Goal: Task Accomplishment & Management: Complete application form

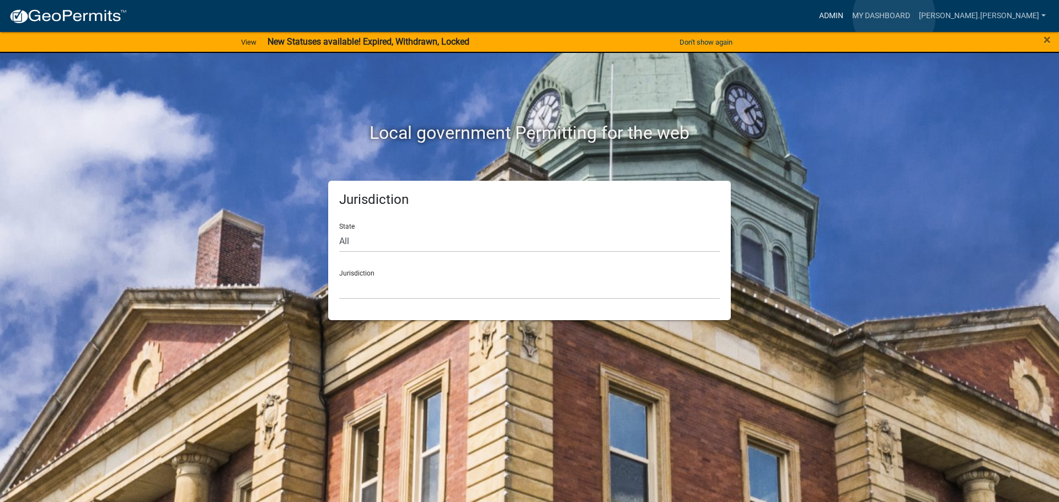
click at [848, 17] on link "Admin" at bounding box center [831, 16] width 33 height 21
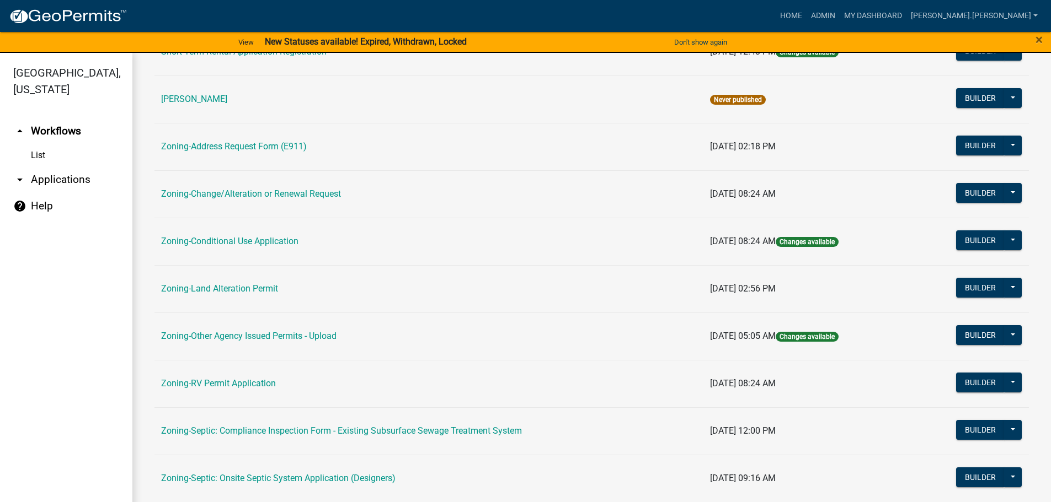
scroll to position [276, 0]
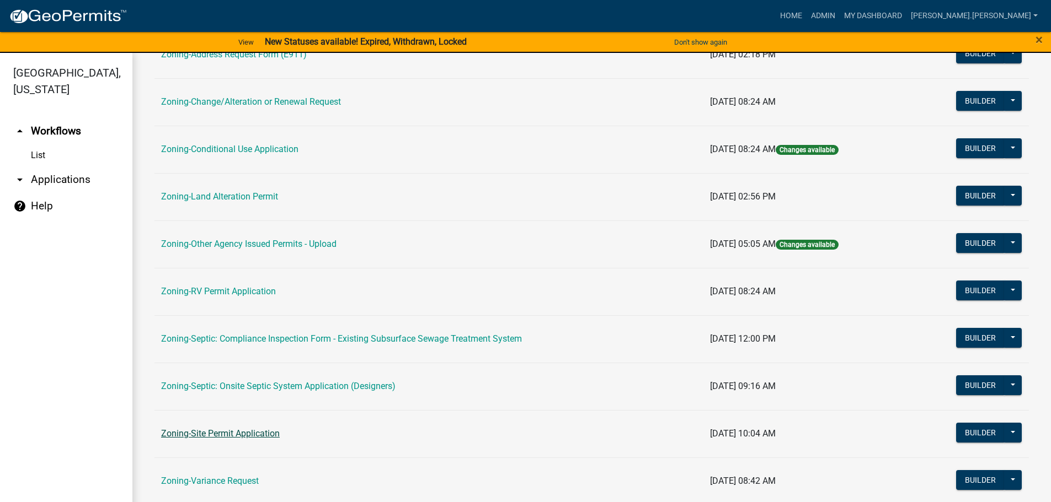
click at [228, 437] on link "Zoning-Site Permit Application" at bounding box center [220, 433] width 119 height 10
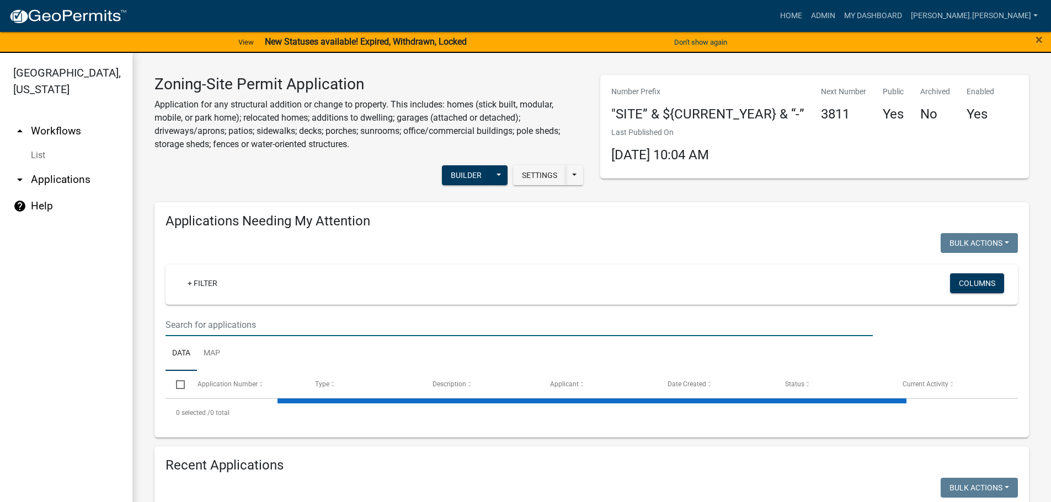
click at [316, 324] on input "text" at bounding box center [518, 325] width 707 height 23
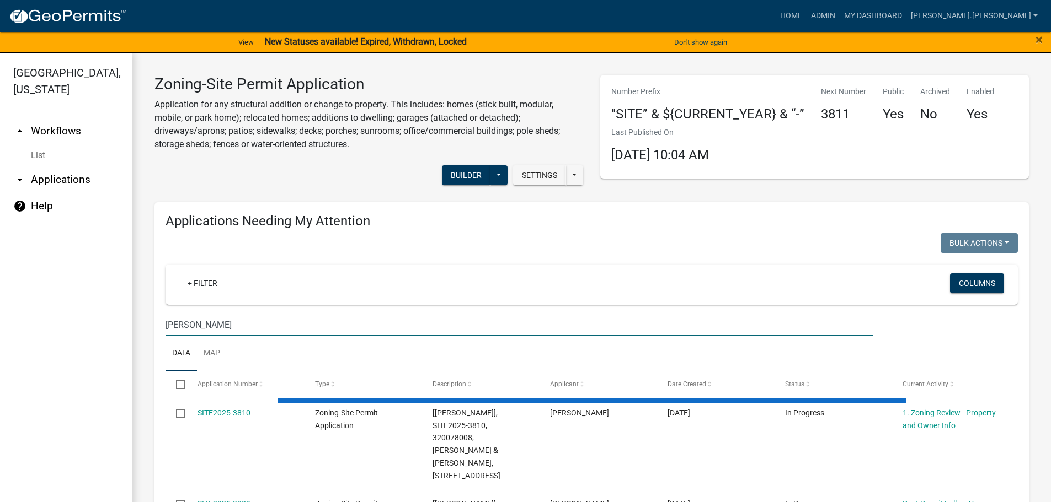
type input "[PERSON_NAME]"
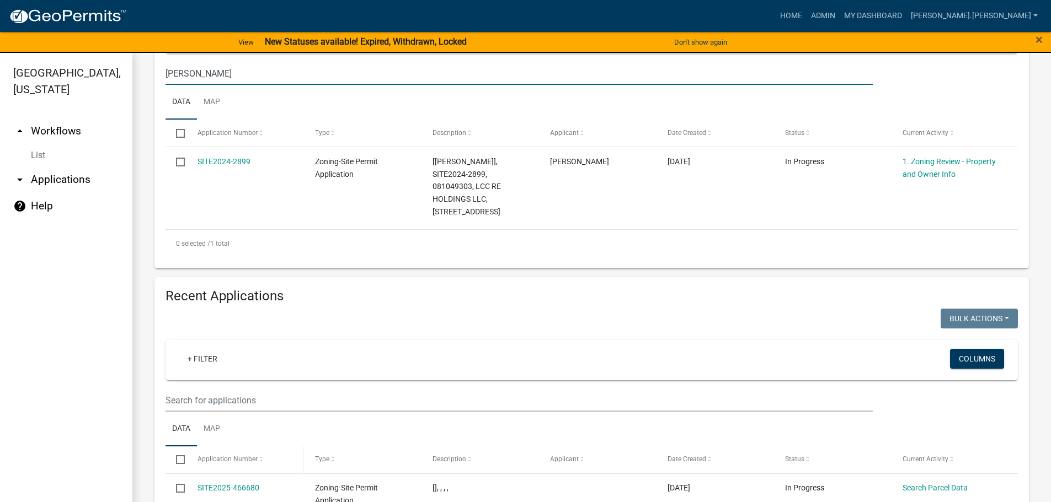
scroll to position [276, 0]
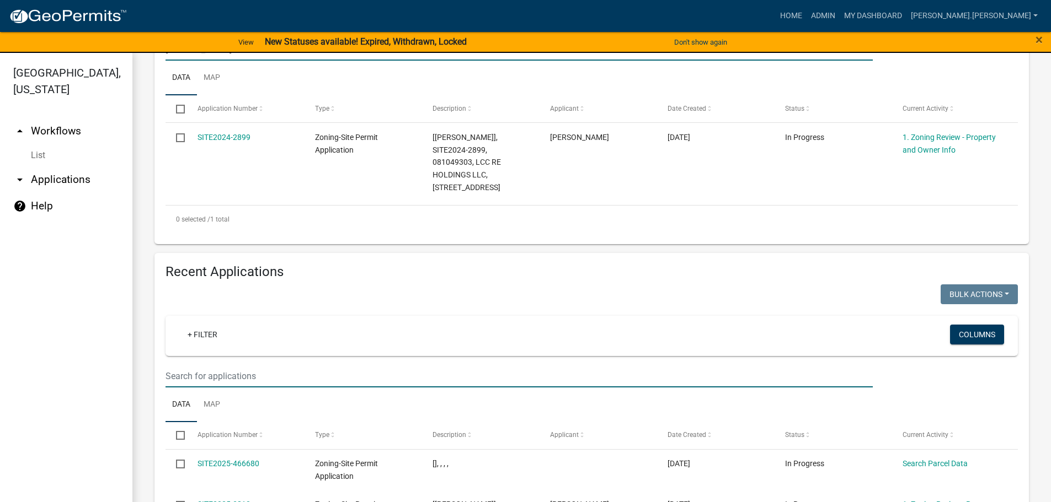
click at [240, 365] on input "text" at bounding box center [518, 376] width 707 height 23
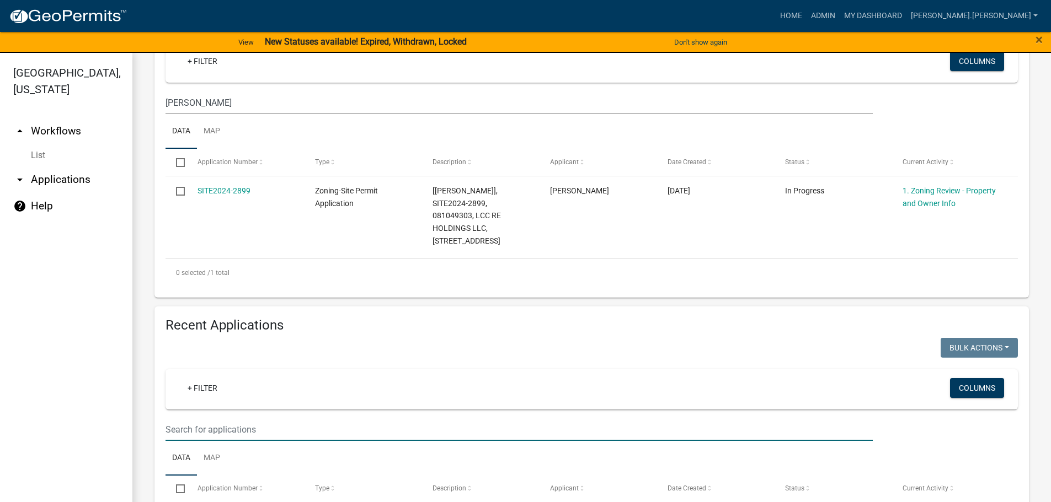
scroll to position [221, 0]
type input "[PERSON_NAME]"
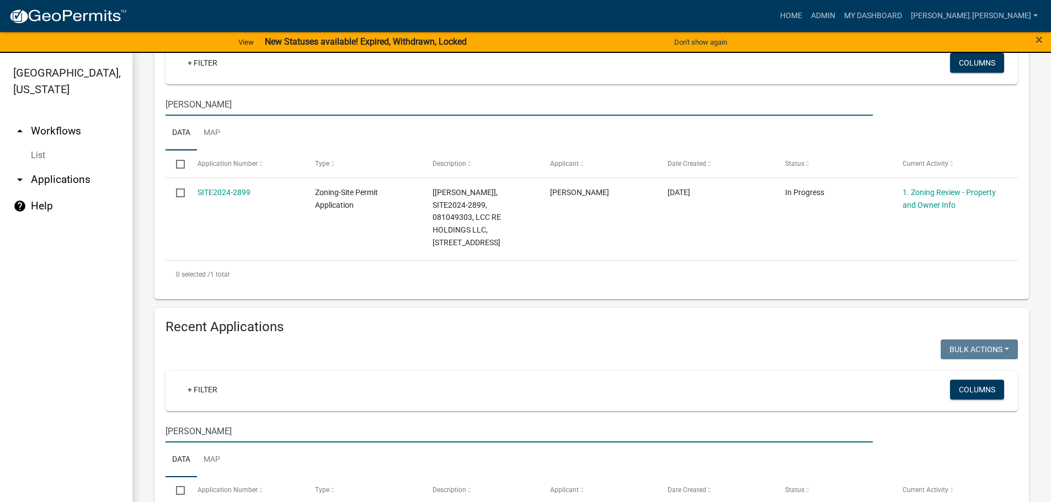
click at [234, 108] on input "[PERSON_NAME]" at bounding box center [518, 104] width 707 height 23
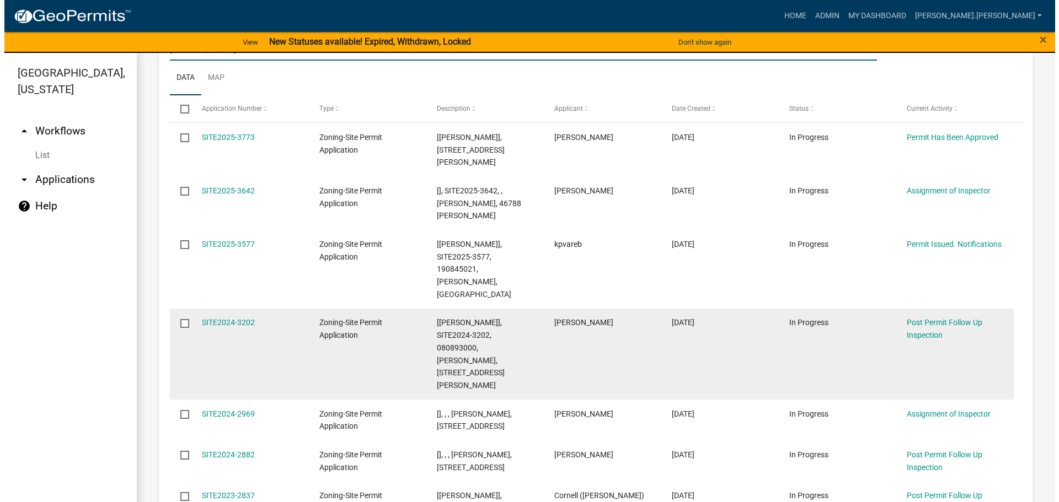
scroll to position [165, 0]
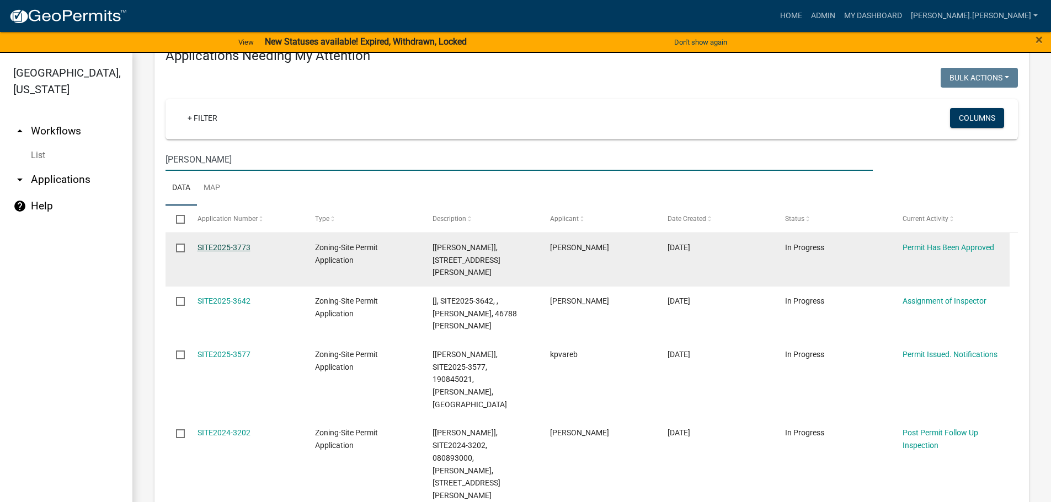
type input "[PERSON_NAME]"
click at [215, 249] on link "SITE2025-3773" at bounding box center [223, 247] width 53 height 9
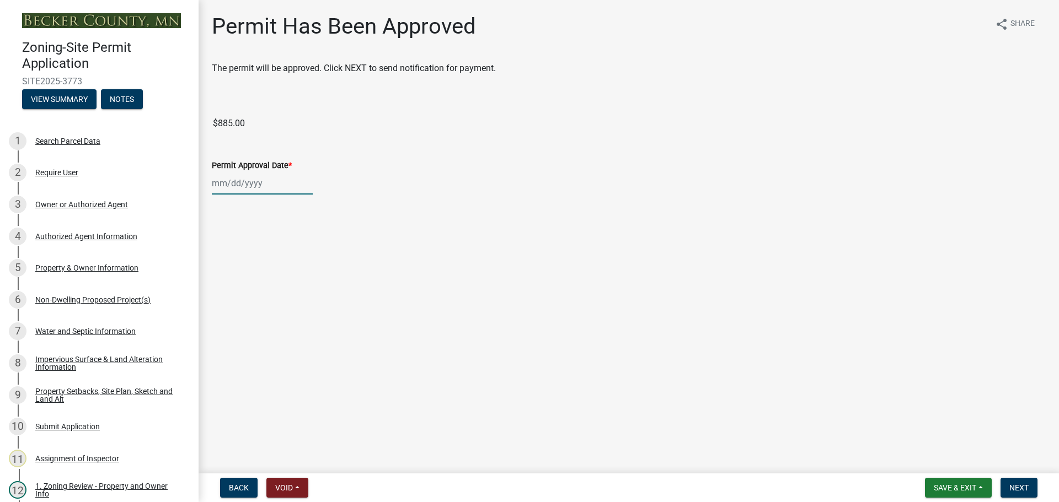
select select "8"
select select "2025"
click at [231, 190] on div "[PERSON_NAME] Feb Mar Apr [PERSON_NAME][DATE] Oct Nov [DATE] 1526 1527 1528 152…" at bounding box center [262, 183] width 101 height 23
click at [255, 293] on div "20" at bounding box center [258, 295] width 18 height 18
type input "[DATE]"
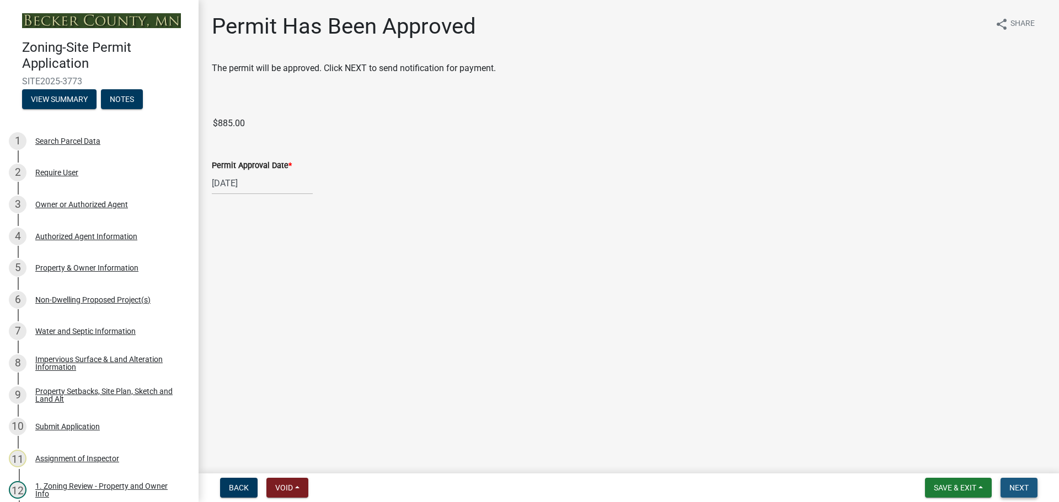
click at [1019, 489] on span "Next" at bounding box center [1018, 488] width 19 height 9
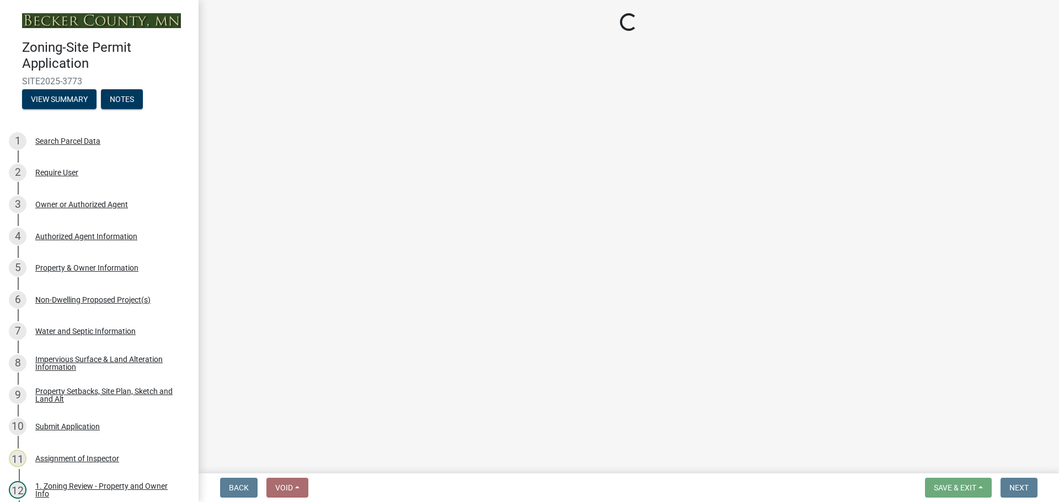
select select "3: 3"
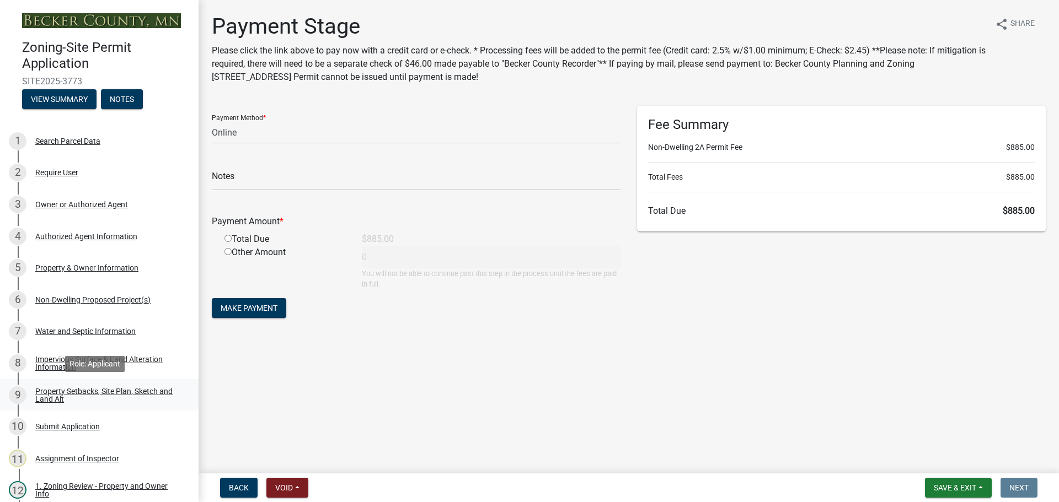
click at [89, 395] on div "Property Setbacks, Site Plan, Sketch and Land Alt" at bounding box center [108, 395] width 146 height 15
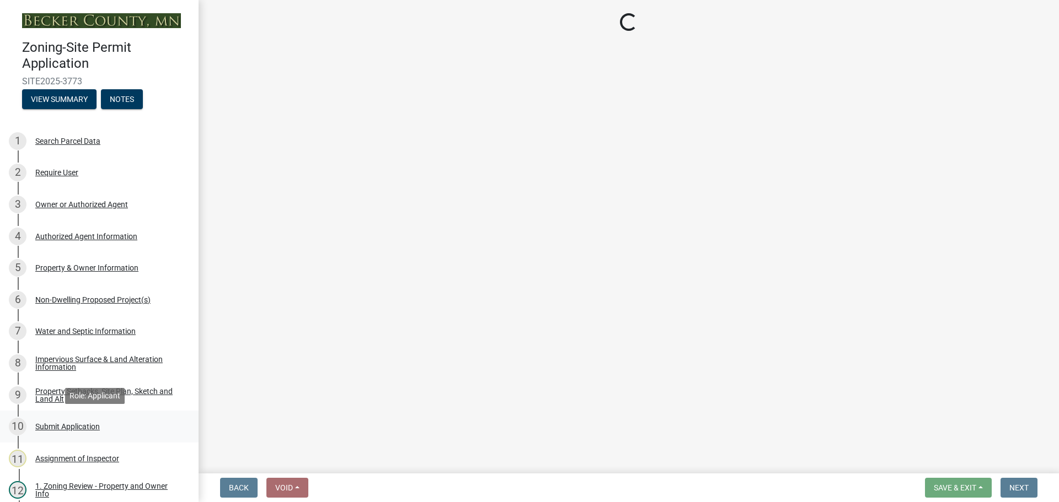
select select "7b13c63f-e699-4112-b373-98fbd28ec536"
select select "23d9b77f-888b-4fb8-92b8-bb321afa0fee"
select select "b56a4575-9846-47cf-8067-c59a4853da22"
select select "b9185151-7fec-488a-a719-f11a93338dbd"
select select "e8ab2dc3-aa3f-46f3-9b4a-37eb25ad84af"
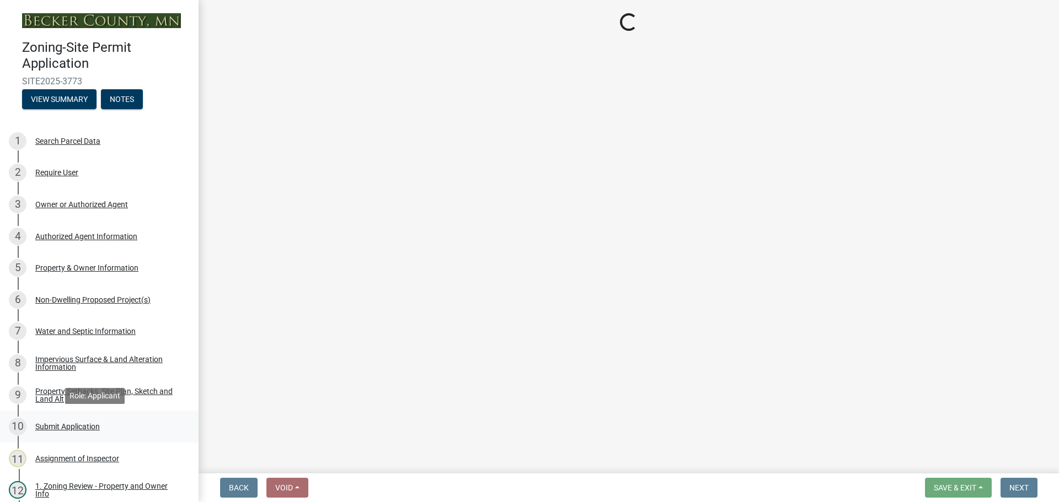
select select "b98836ba-4715-455d-97ab-be9a9df498a8"
select select "c8b8ea71-7088-4e87-a493-7bc88cc2835b"
select select "133211ff-91ce-4a0a-9235-b48a7e2069a0"
select select "19d13e65-c93d-443e-910a-7a17299544cc"
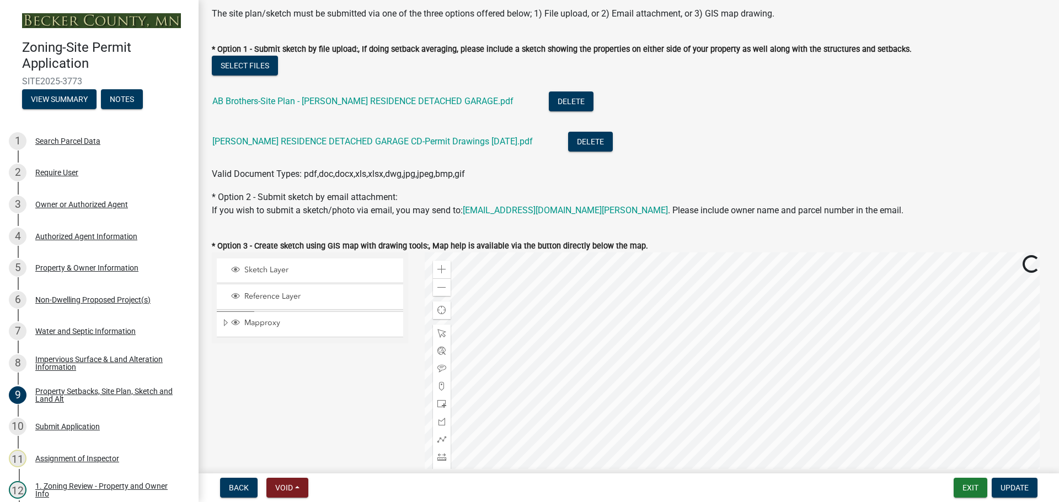
scroll to position [221, 0]
